Goal: Transaction & Acquisition: Purchase product/service

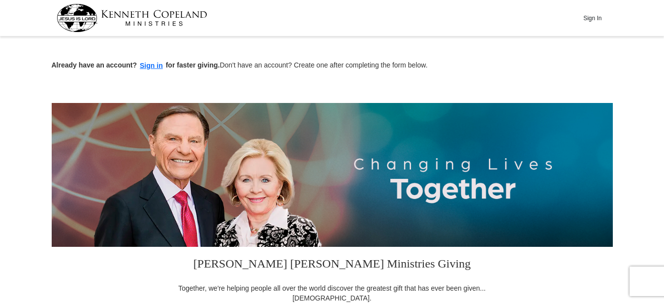
scroll to position [201, 0]
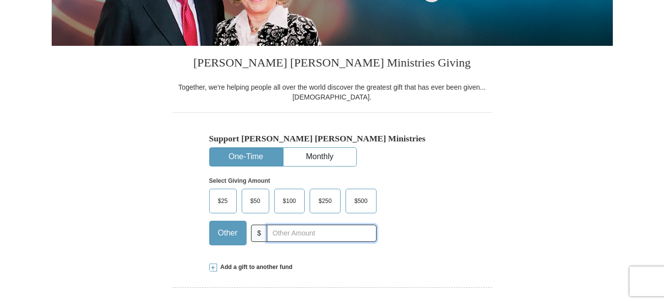
click at [283, 233] on input "text" at bounding box center [321, 232] width 109 height 17
click at [279, 230] on input "37.00" at bounding box center [321, 232] width 109 height 17
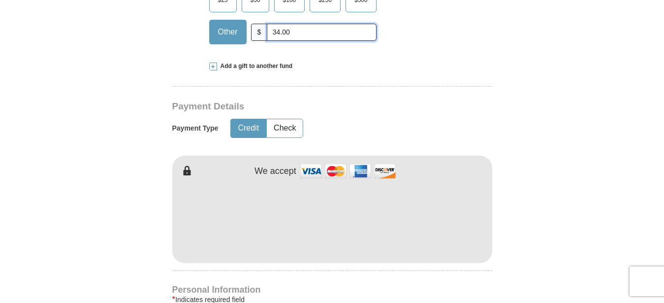
scroll to position [452, 0]
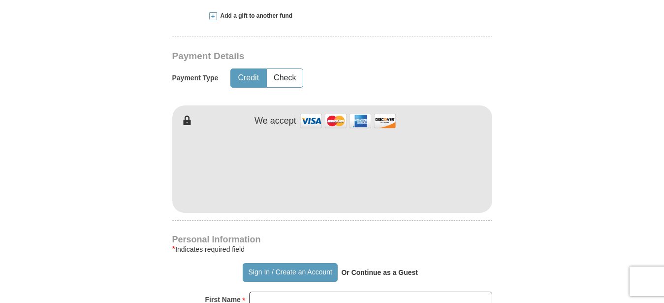
type input "34.00"
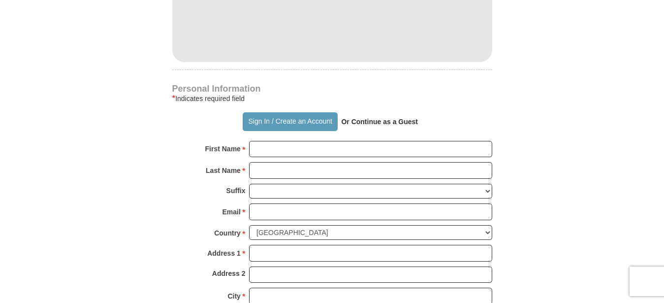
scroll to position [653, 0]
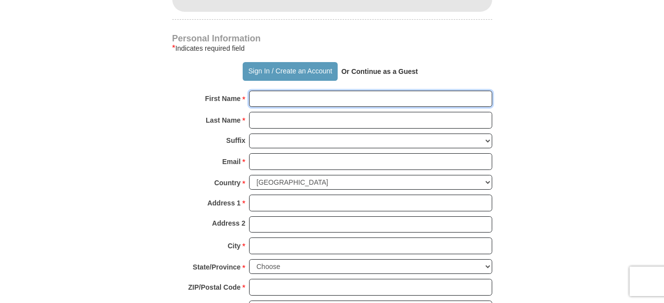
click at [272, 96] on input "First Name *" at bounding box center [370, 99] width 243 height 17
type input "[PERSON_NAME]"
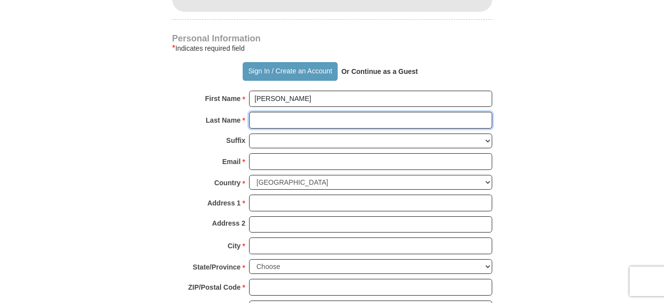
type input "[PERSON_NAME]"
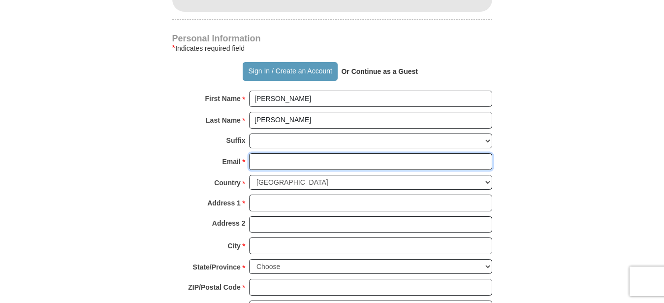
type input "[PERSON_NAME][EMAIL_ADDRESS][DOMAIN_NAME]"
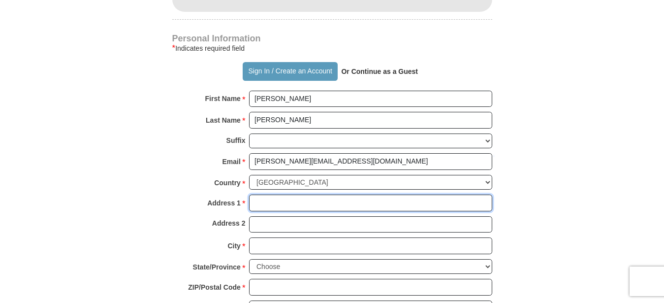
type input "Po Box 984"
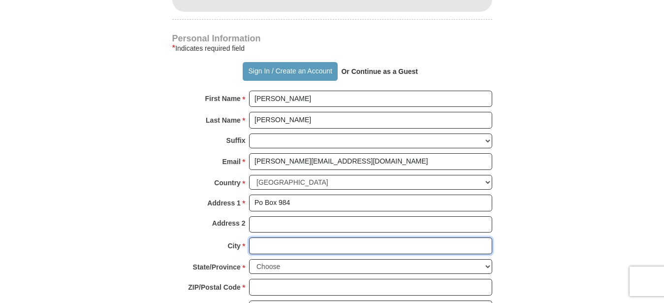
type input "Lake Junaluska"
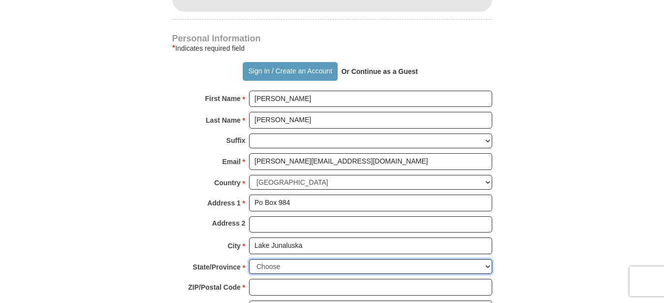
select select "NC"
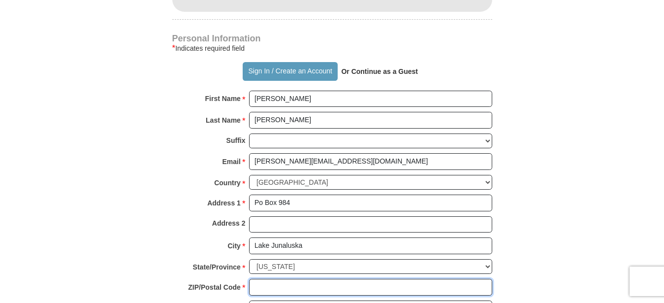
type input "28745"
type input "8285071129"
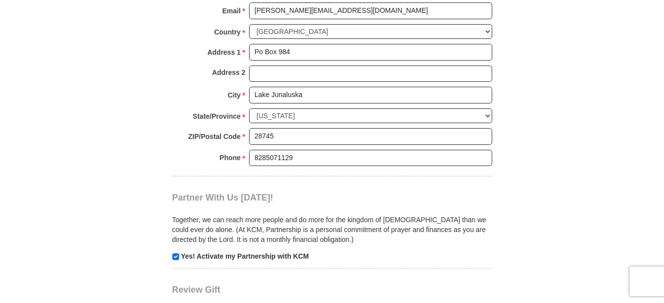
scroll to position [904, 0]
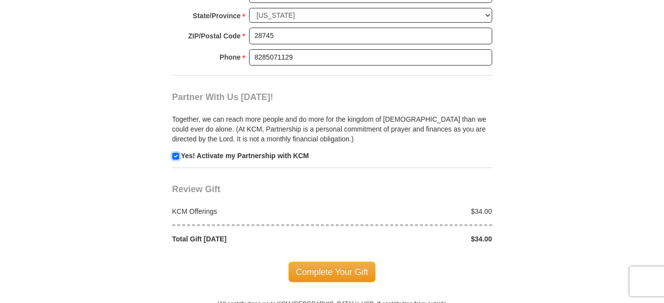
click at [178, 157] on input "checkbox" at bounding box center [175, 156] width 7 height 7
checkbox input "false"
click at [348, 269] on span "Complete Your Gift" at bounding box center [331, 271] width 87 height 21
